Goal: Entertainment & Leisure: Consume media (video, audio)

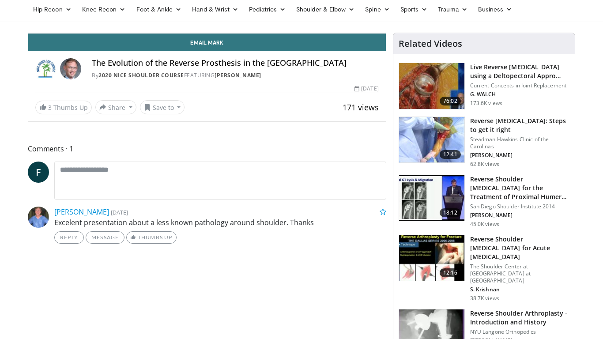
scroll to position [35, 0]
click at [28, 33] on span "Video Player" at bounding box center [37, 24] width 18 height 18
click at [207, 33] on div "10 seconds Tap to unmute" at bounding box center [207, 33] width 358 height 0
click at [55, 15] on div "Progress Bar" at bounding box center [55, 14] width 1 height 4
click at [61, 15] on div "Progress Bar" at bounding box center [61, 14] width 1 height 4
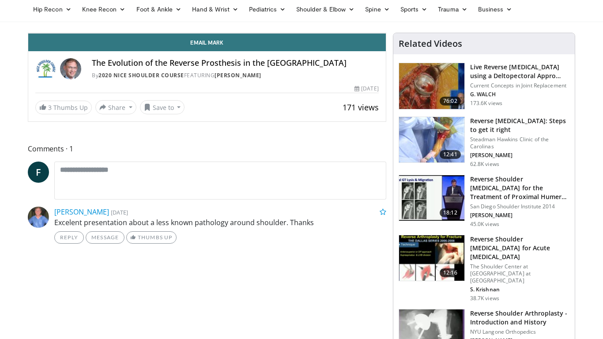
click at [68, 15] on div "Progress Bar" at bounding box center [68, 14] width 1 height 4
click at [70, 15] on div "Progress Bar" at bounding box center [70, 14] width 1 height 4
click at [71, 15] on div "Progress Bar" at bounding box center [71, 14] width 1 height 4
click at [73, 15] on div "Progress Bar" at bounding box center [73, 14] width 1 height 4
click at [76, 15] on div "Progress Bar" at bounding box center [76, 14] width 1 height 4
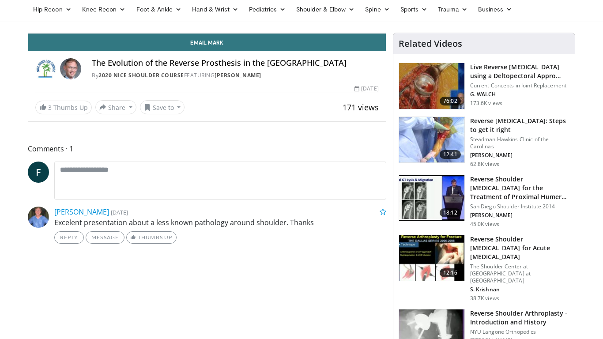
click at [78, 15] on div "Progress Bar" at bounding box center [78, 14] width 1 height 4
click at [28, 33] on span "Video Player" at bounding box center [37, 24] width 18 height 18
click at [95, 15] on div "Progress Bar" at bounding box center [95, 14] width 1 height 4
click at [60, 15] on div "Loaded : 17.45% 01:59 02:00" at bounding box center [207, 11] width 358 height 8
click at [67, 15] on div "Progress Bar" at bounding box center [75, 14] width 29 height 4
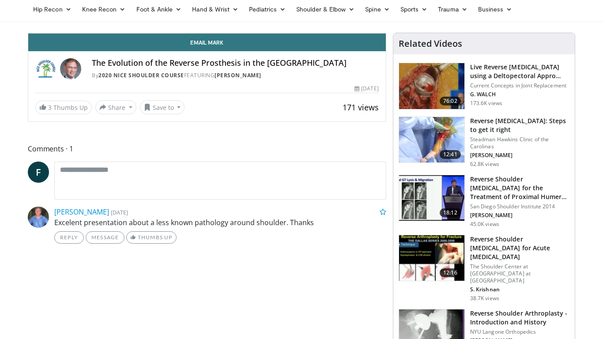
click at [28, 33] on span "Video Player" at bounding box center [37, 24] width 18 height 18
click at [114, 33] on div "10 seconds Tap to unmute" at bounding box center [207, 33] width 358 height 0
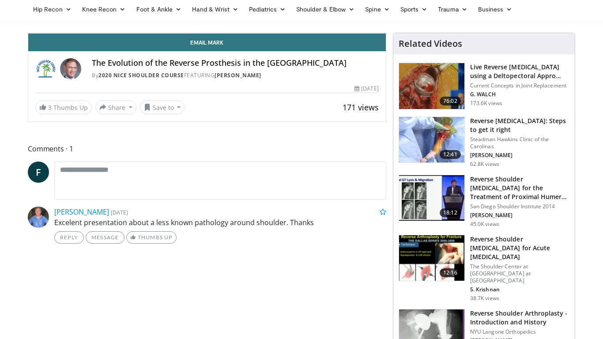
click at [28, 33] on span "Video Player" at bounding box center [37, 24] width 18 height 18
click at [72, 33] on div "10 seconds Tap to unmute" at bounding box center [207, 33] width 358 height 0
click at [364, 15] on div "Progress Bar" at bounding box center [364, 14] width 1 height 4
click at [331, 15] on div "Loaded : 61.52% 11:03 10:55" at bounding box center [207, 14] width 358 height 4
click at [28, 33] on span "Video Player" at bounding box center [37, 24] width 18 height 18
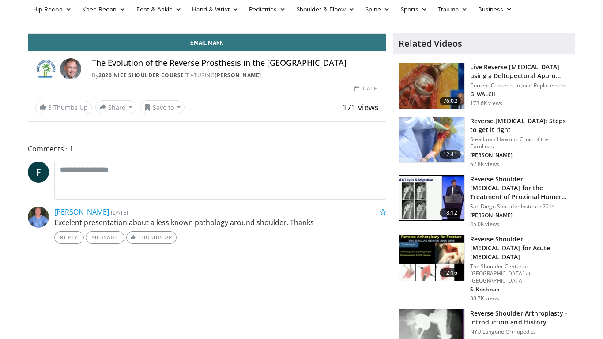
click at [150, 33] on div "10 seconds Tap to unmute" at bounding box center [207, 33] width 358 height 0
click at [28, 33] on span "Video Player" at bounding box center [37, 24] width 18 height 18
click at [141, 33] on div "10 seconds Tap to unmute" at bounding box center [207, 33] width 358 height 0
click at [350, 15] on div "Progress Bar" at bounding box center [350, 14] width 1 height 4
click at [364, 15] on div "Progress Bar" at bounding box center [364, 14] width 1 height 4
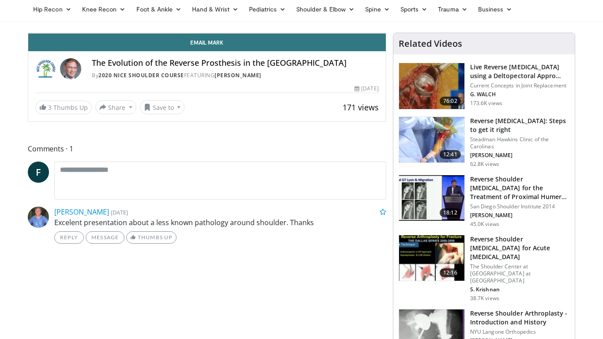
click at [370, 15] on div "Progress Bar" at bounding box center [370, 14] width 1 height 4
click at [377, 15] on div "Progress Bar" at bounding box center [377, 14] width 1 height 4
click at [382, 15] on div "Progress Bar" at bounding box center [382, 14] width 1 height 4
click at [396, 15] on div "Progress Bar" at bounding box center [396, 14] width 1 height 4
click at [408, 15] on div "Progress Bar" at bounding box center [408, 14] width 1 height 4
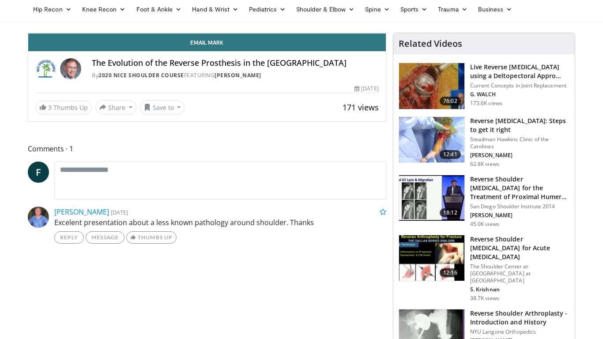
click at [424, 15] on div "Progress Bar" at bounding box center [424, 14] width 1 height 4
click at [431, 15] on div "Progress Bar" at bounding box center [431, 14] width 1 height 4
click at [439, 15] on div "Progress Bar" at bounding box center [439, 14] width 1 height 4
click at [445, 15] on div "Progress Bar" at bounding box center [445, 14] width 1 height 4
click at [440, 15] on div "Progress Bar" at bounding box center [440, 14] width 1 height 4
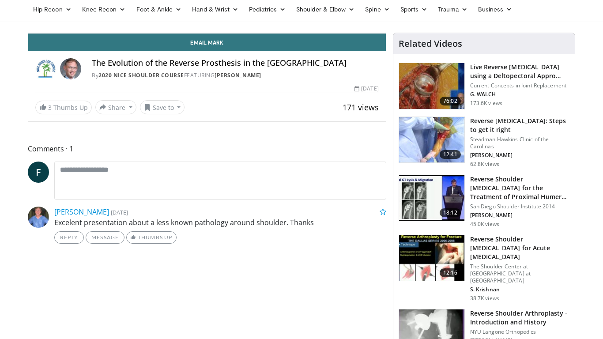
click at [444, 15] on div "Progress Bar" at bounding box center [444, 14] width 1 height 4
click at [448, 15] on div "Progress Bar" at bounding box center [448, 14] width 1 height 4
click at [451, 15] on div "Progress Bar" at bounding box center [451, 14] width 1 height 4
click at [457, 15] on div "Progress Bar" at bounding box center [457, 14] width 1 height 4
click at [461, 15] on div "Progress Bar" at bounding box center [461, 14] width 1 height 4
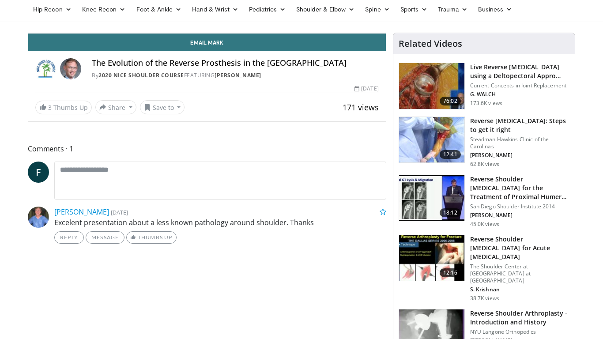
click at [465, 15] on div "Progress Bar" at bounding box center [465, 14] width 1 height 4
click at [469, 15] on div "Progress Bar" at bounding box center [469, 14] width 1 height 4
click at [472, 15] on div "Progress Bar" at bounding box center [472, 14] width 1 height 4
click at [310, 15] on div "Progress Bar" at bounding box center [296, 14] width 28 height 4
click at [487, 15] on div "Progress Bar" at bounding box center [487, 14] width 1 height 4
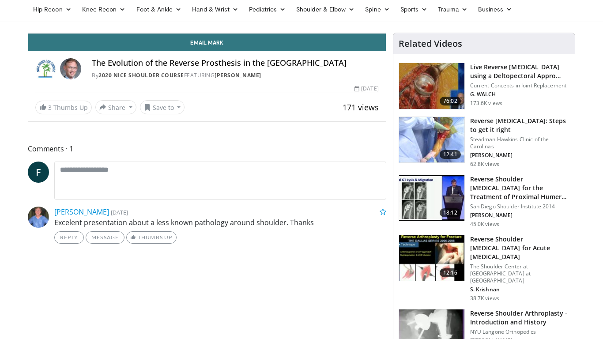
click at [319, 15] on div "Progress Bar" at bounding box center [305, 14] width 27 height 4
click at [505, 15] on div "Progress Bar" at bounding box center [505, 14] width 1 height 4
click at [511, 15] on div "Progress Bar" at bounding box center [511, 14] width 1 height 4
click at [519, 15] on div "Progress Bar" at bounding box center [519, 14] width 1 height 4
click at [521, 15] on div "Progress Bar" at bounding box center [521, 14] width 1 height 4
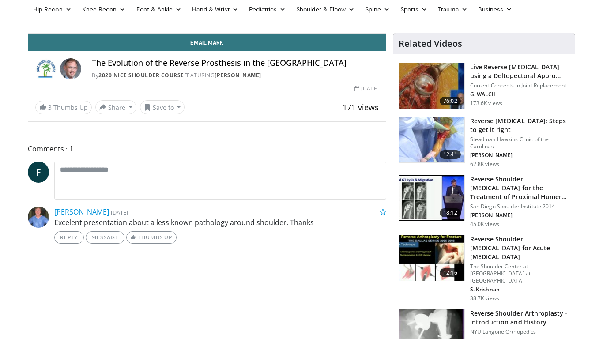
click at [524, 15] on div "Progress Bar" at bounding box center [524, 14] width 1 height 4
click at [527, 15] on div "Progress Bar" at bounding box center [527, 14] width 1 height 4
click at [532, 15] on div "Progress Bar" at bounding box center [532, 14] width 1 height 4
click at [535, 15] on div "Progress Bar" at bounding box center [535, 14] width 1 height 4
click at [540, 15] on div "Progress Bar" at bounding box center [540, 14] width 1 height 4
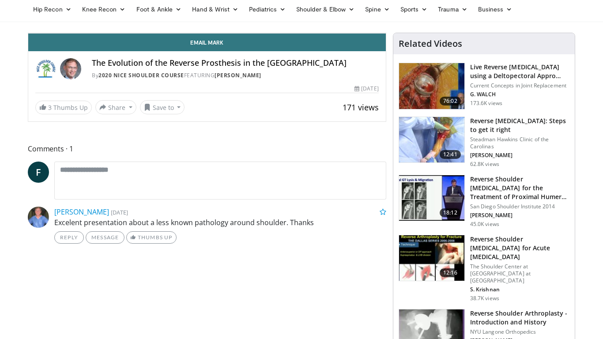
click at [386, 15] on div "Loaded : 90.52% 16:52 16:58" at bounding box center [207, 11] width 358 height 8
click at [535, 15] on div "Progress Bar" at bounding box center [535, 14] width 1 height 4
click at [386, 15] on div "Loaded : 90.52% 16:29 16:30" at bounding box center [207, 14] width 358 height 4
click at [523, 15] on div "Progress Bar" at bounding box center [523, 14] width 1 height 4
click at [514, 15] on div "Progress Bar" at bounding box center [514, 14] width 1 height 4
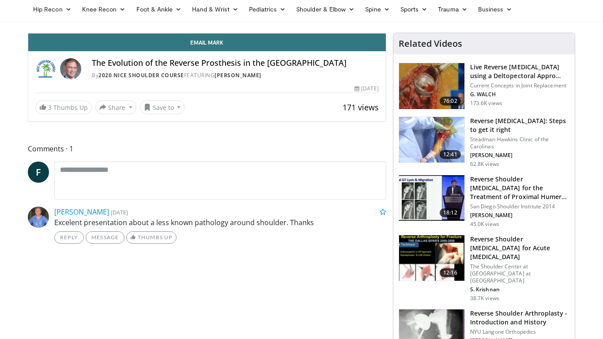
click at [519, 15] on div "Progress Bar" at bounding box center [519, 14] width 1 height 4
click at [523, 15] on div "Progress Bar" at bounding box center [523, 14] width 1 height 4
click at [530, 15] on div "Progress Bar" at bounding box center [530, 14] width 1 height 4
click at [535, 15] on div "Progress Bar" at bounding box center [535, 14] width 1 height 4
click at [538, 15] on div "Progress Bar" at bounding box center [538, 14] width 1 height 4
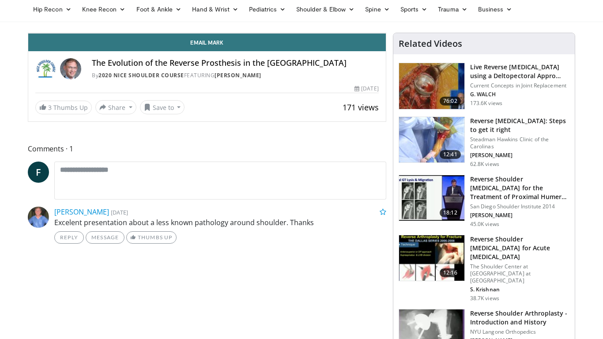
click at [349, 15] on div "Progress Bar" at bounding box center [334, 14] width 29 height 4
click at [547, 15] on div "Progress Bar" at bounding box center [547, 14] width 1 height 4
click at [550, 15] on div "Progress Bar" at bounding box center [550, 14] width 1 height 4
click at [28, 33] on span "Video Player" at bounding box center [37, 24] width 18 height 18
click at [579, 15] on div "Progress Bar" at bounding box center [579, 14] width 1 height 4
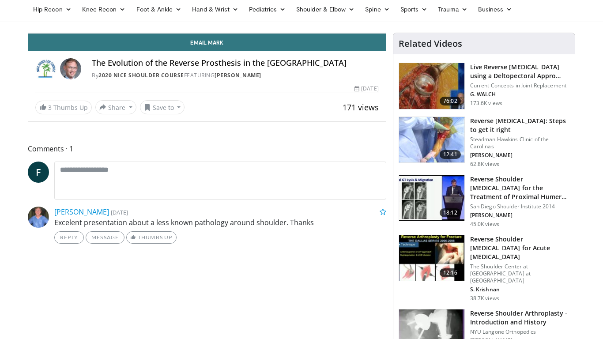
click at [28, 33] on span "Video Player" at bounding box center [37, 24] width 18 height 18
click at [591, 15] on div "Progress Bar" at bounding box center [591, 14] width 1 height 4
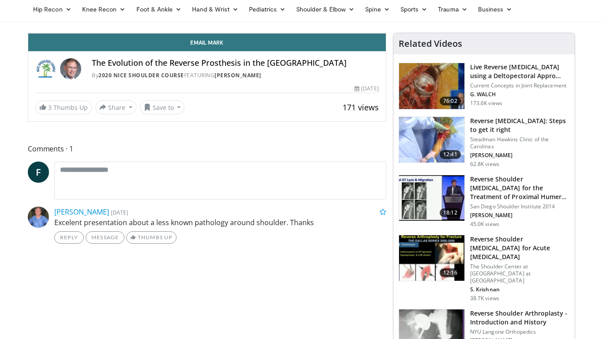
click at [588, 15] on div "Progress Bar" at bounding box center [588, 14] width 1 height 4
click at [386, 33] on div "10 seconds Tap to unmute" at bounding box center [207, 33] width 358 height 0
click at [28, 33] on span "Video Player" at bounding box center [37, 24] width 18 height 18
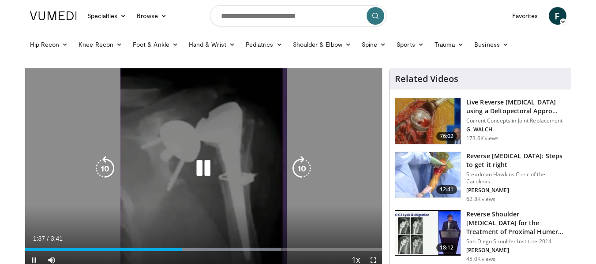
click at [58, 204] on div "10 seconds Tap to unmute" at bounding box center [204, 168] width 358 height 201
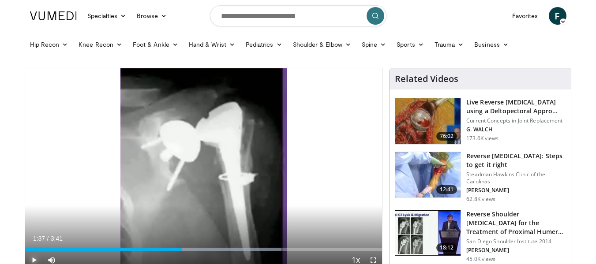
click at [32, 259] on span "Video Player" at bounding box center [34, 261] width 18 height 18
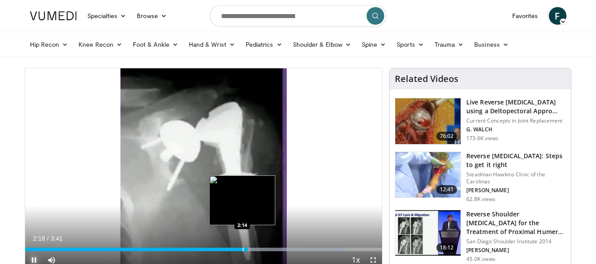
click at [243, 249] on div "Progress Bar" at bounding box center [243, 250] width 1 height 4
click at [238, 250] on div "Progress Bar" at bounding box center [238, 250] width 1 height 4
click at [233, 250] on div "Progress Bar" at bounding box center [233, 250] width 1 height 4
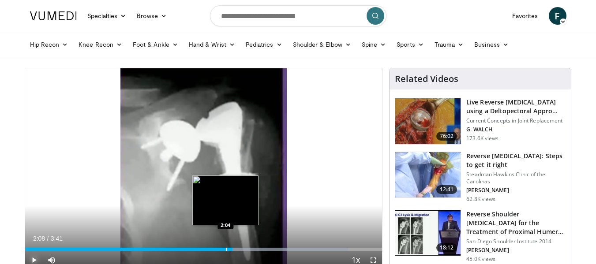
click at [226, 249] on div "Progress Bar" at bounding box center [226, 250] width 1 height 4
click at [218, 249] on div "2:05" at bounding box center [126, 250] width 203 height 4
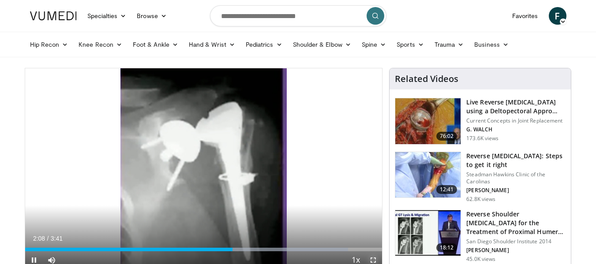
click at [372, 257] on span "Video Player" at bounding box center [374, 261] width 18 height 18
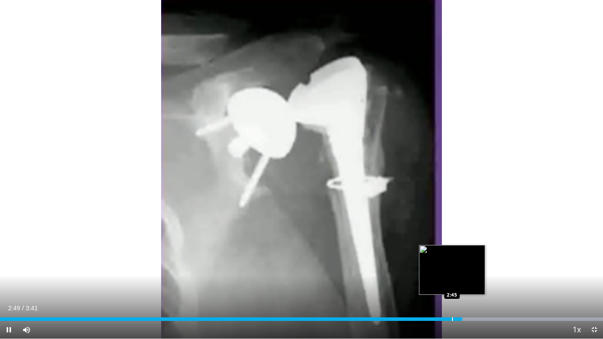
click at [452, 264] on div "Progress Bar" at bounding box center [452, 319] width 1 height 4
click at [445, 264] on div "Progress Bar" at bounding box center [445, 319] width 1 height 4
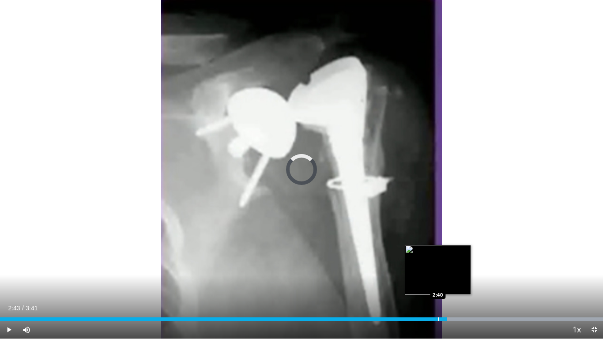
click at [437, 264] on div "2:43" at bounding box center [223, 319] width 447 height 4
click at [426, 264] on div "Loaded : 100.00% 2:40 2:38" at bounding box center [301, 319] width 603 height 4
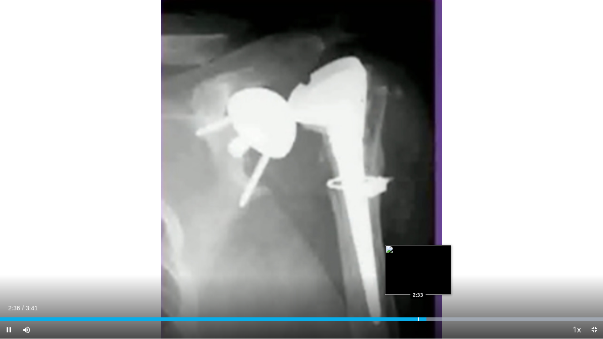
click at [418, 264] on div "Progress Bar" at bounding box center [418, 319] width 1 height 4
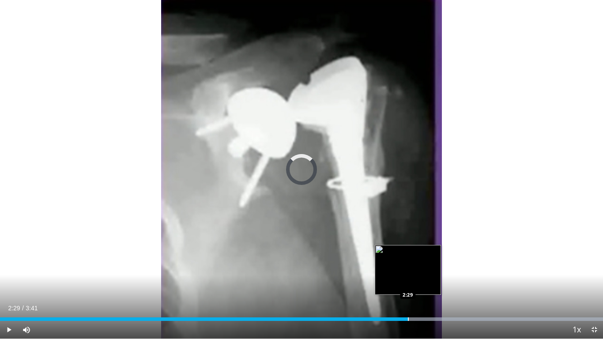
click at [408, 264] on div "Progress Bar" at bounding box center [408, 319] width 1 height 4
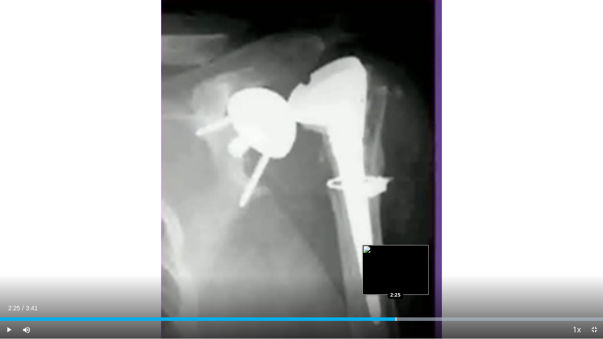
click at [396, 264] on div "Progress Bar" at bounding box center [396, 319] width 1 height 4
click at [380, 264] on div "Loaded : 100.00% 2:25 2:19" at bounding box center [301, 317] width 603 height 8
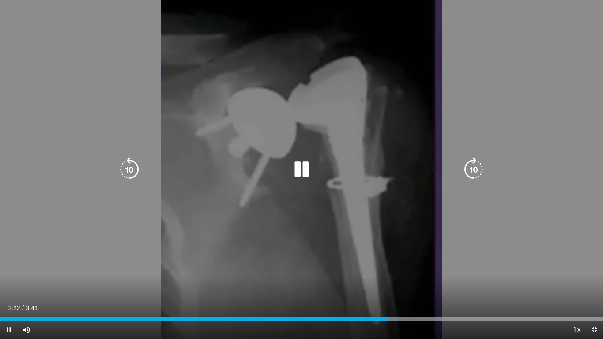
click at [408, 264] on div "10 seconds Tap to unmute" at bounding box center [301, 169] width 603 height 339
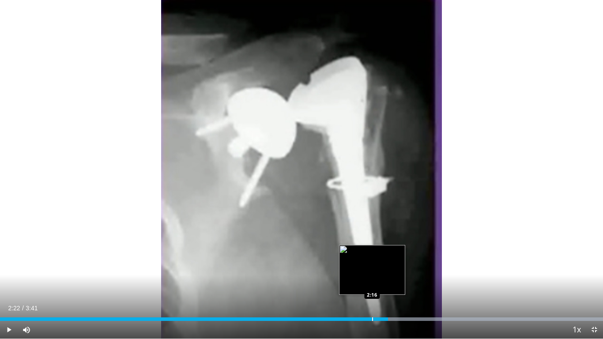
click at [372, 264] on div "Progress Bar" at bounding box center [372, 319] width 1 height 4
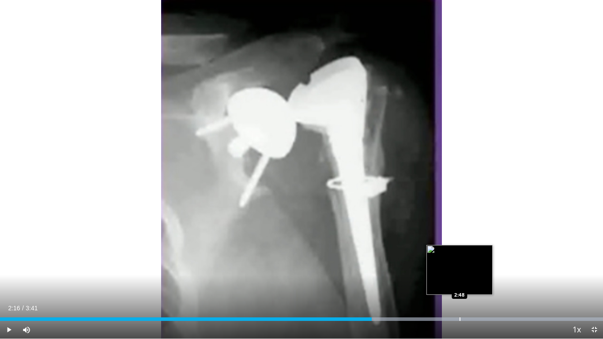
click at [460, 264] on div "Progress Bar" at bounding box center [460, 319] width 1 height 4
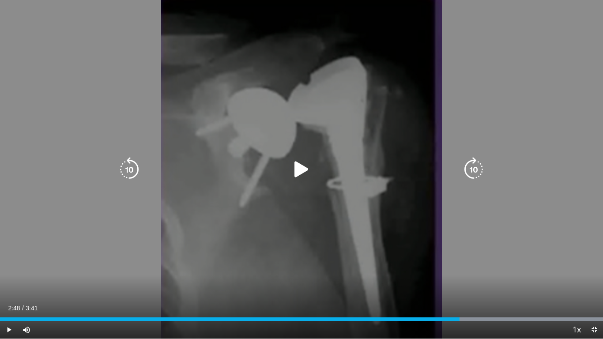
click at [444, 249] on div "10 seconds Tap to unmute" at bounding box center [301, 169] width 603 height 339
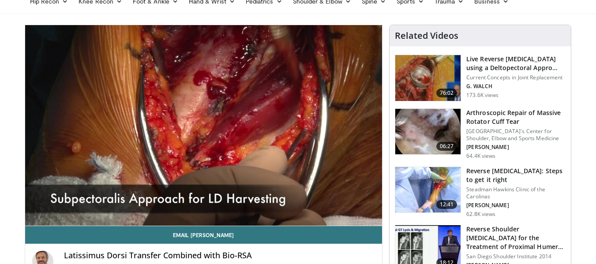
scroll to position [39, 0]
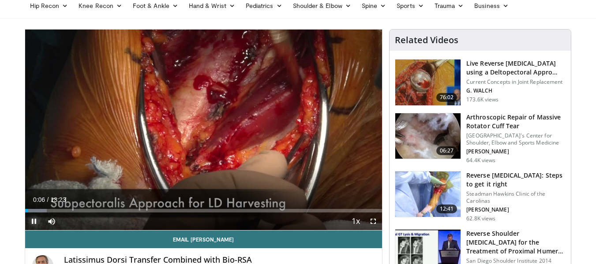
click at [32, 222] on span "Video Player" at bounding box center [34, 222] width 18 height 18
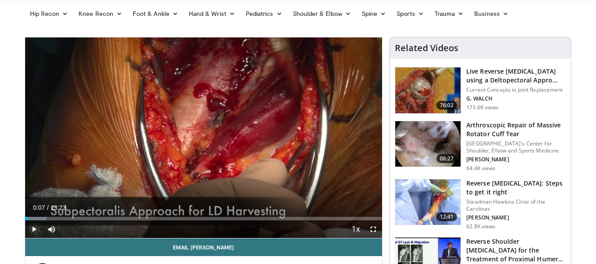
scroll to position [0, 0]
